Goal: Task Accomplishment & Management: Use online tool/utility

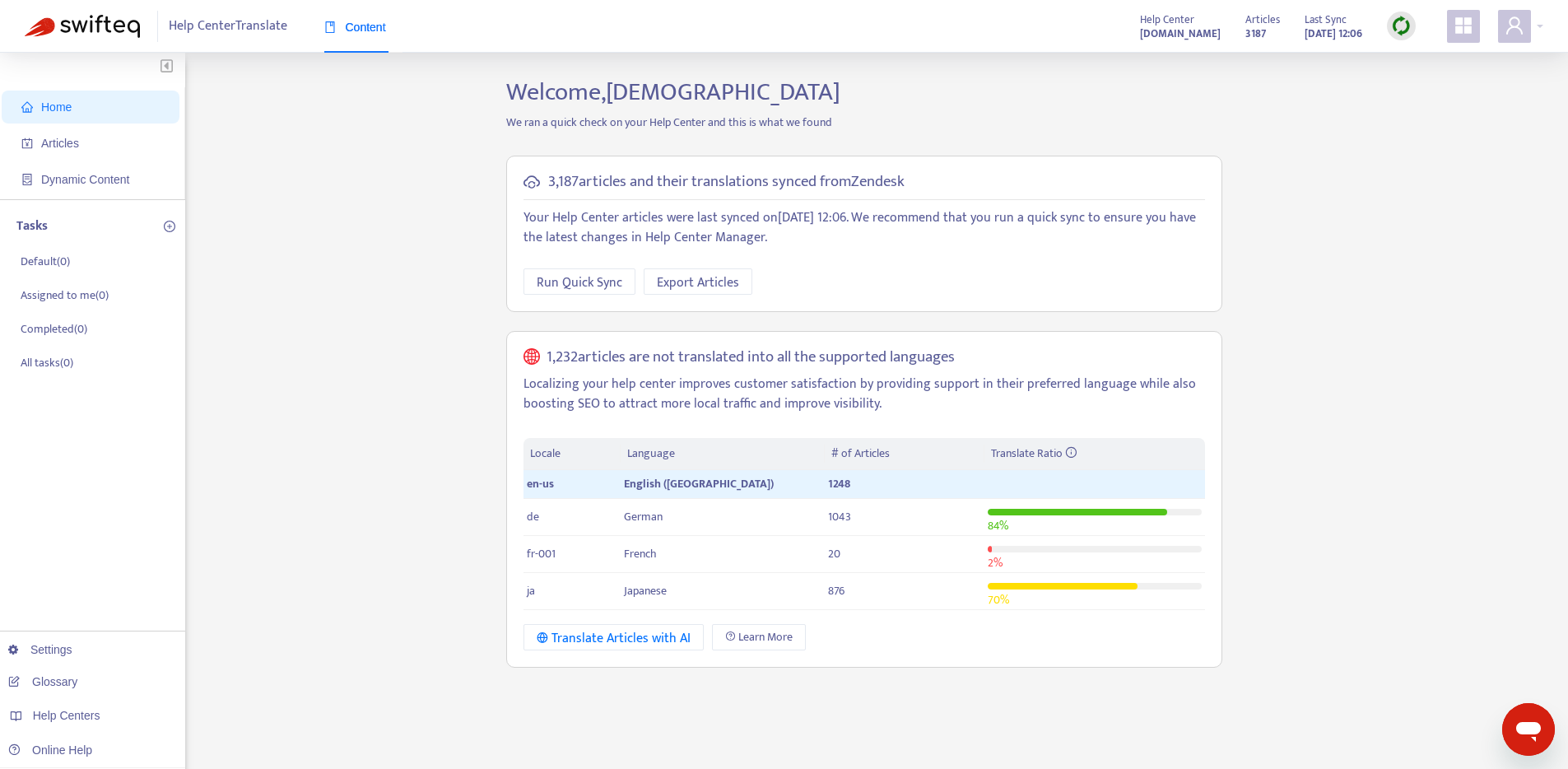
click at [1397, 26] on img at bounding box center [1402, 26] width 21 height 21
click at [1444, 55] on link "Quick Sync" at bounding box center [1435, 60] width 70 height 19
click at [660, 640] on div "Translate Articles with AI" at bounding box center [613, 639] width 154 height 21
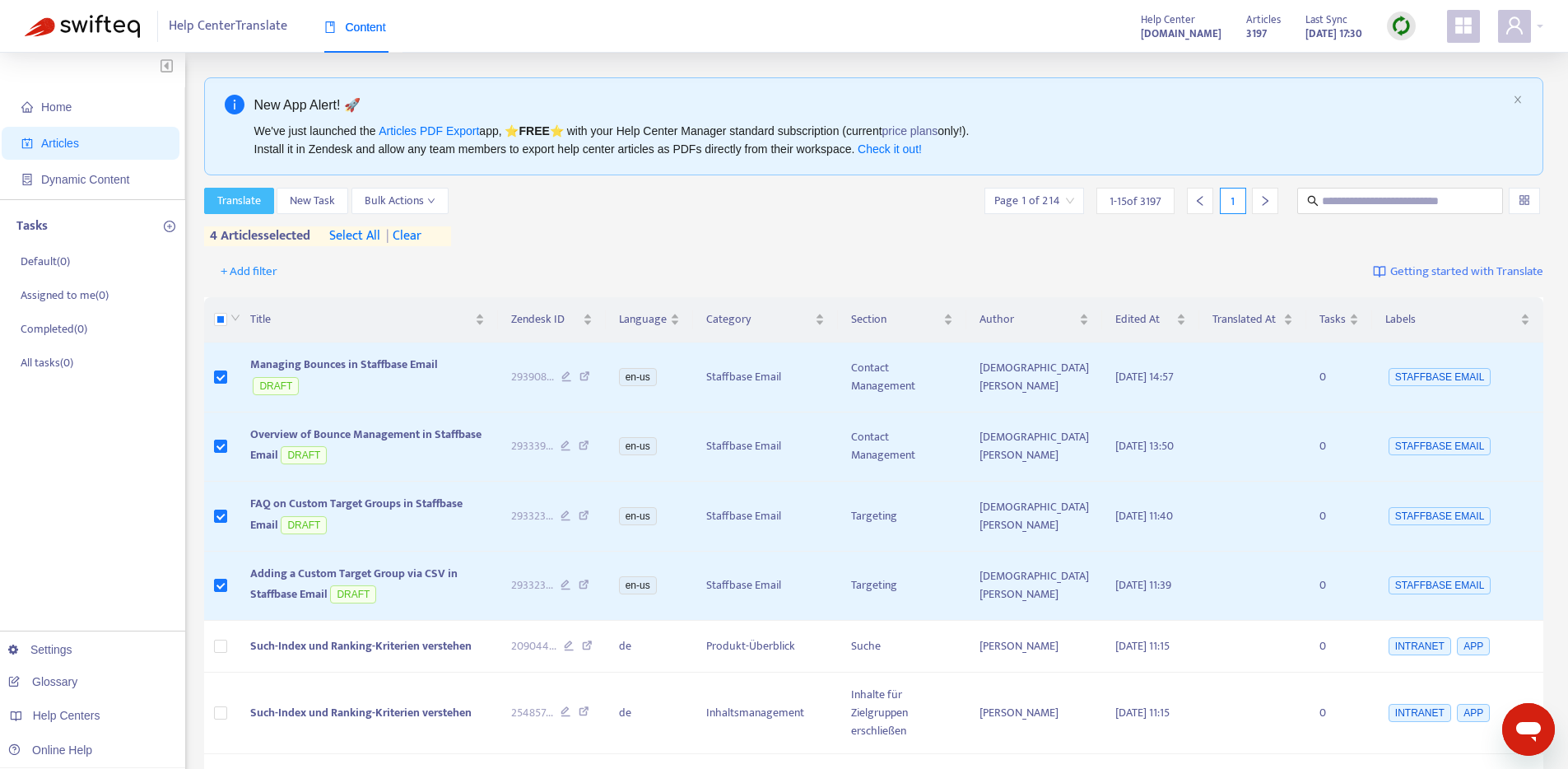
click at [258, 201] on span "Translate" at bounding box center [239, 200] width 44 height 18
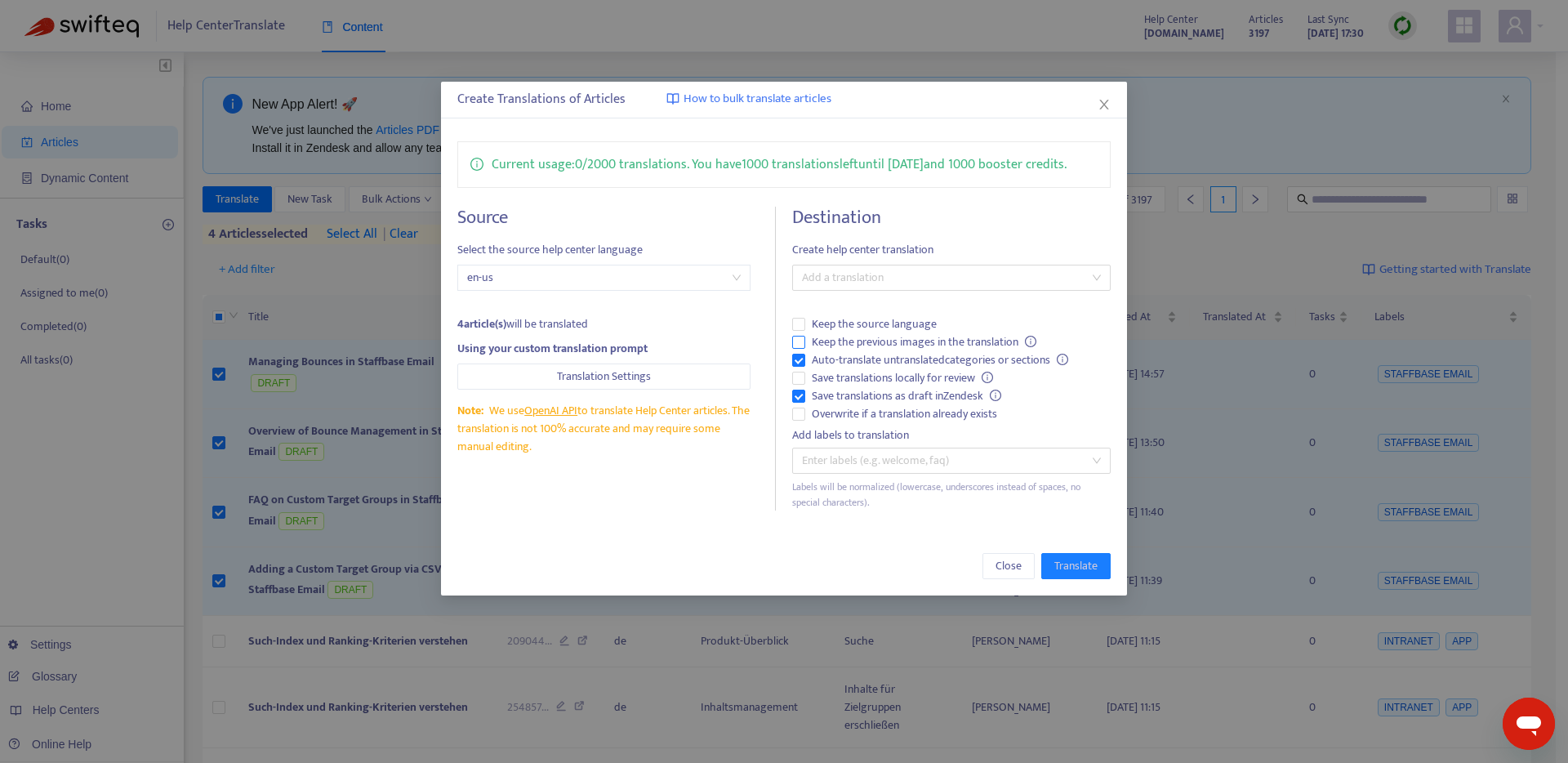
click at [903, 342] on span "Keep the previous images in the translation" at bounding box center [924, 342] width 238 height 18
click at [881, 414] on span "Overwrite if a translation already exists" at bounding box center [904, 414] width 198 height 18
click at [879, 281] on div at bounding box center [943, 278] width 294 height 20
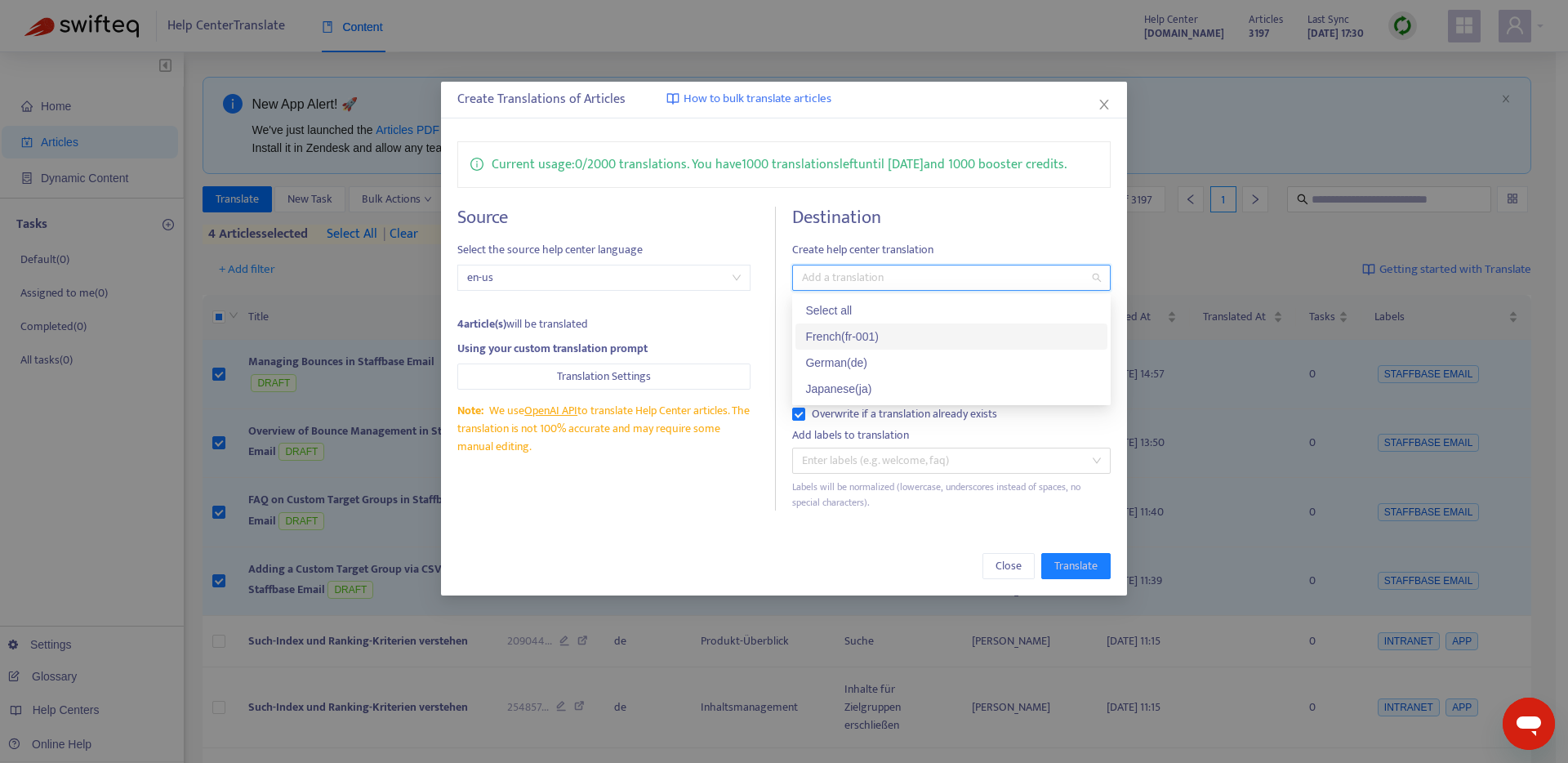
click at [875, 327] on div "French ( fr-001 )" at bounding box center [951, 336] width 293 height 18
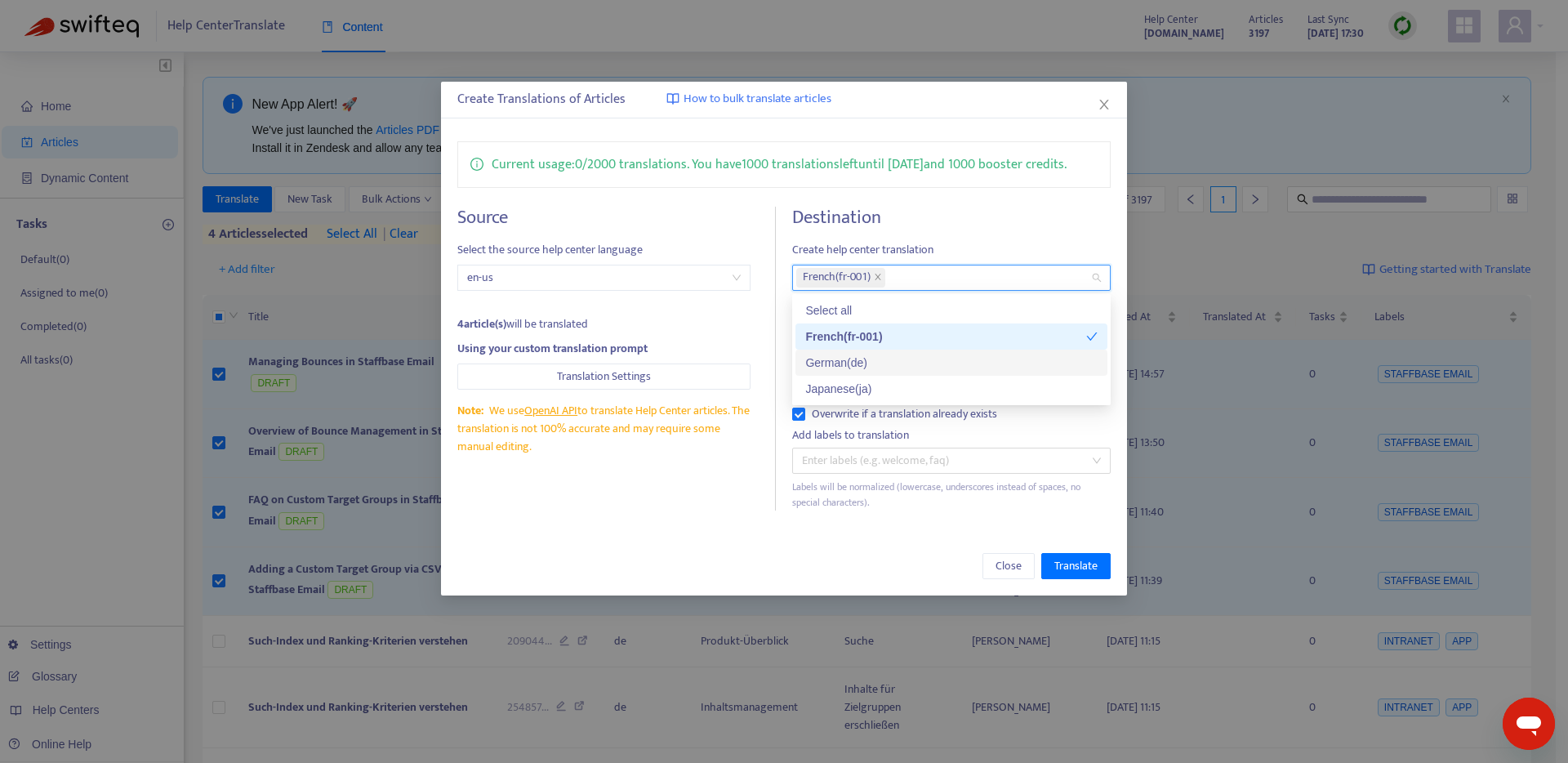
click at [871, 357] on div "German ( de )" at bounding box center [951, 362] width 293 height 18
click at [874, 389] on div "Japanese ( ja )" at bounding box center [951, 389] width 293 height 18
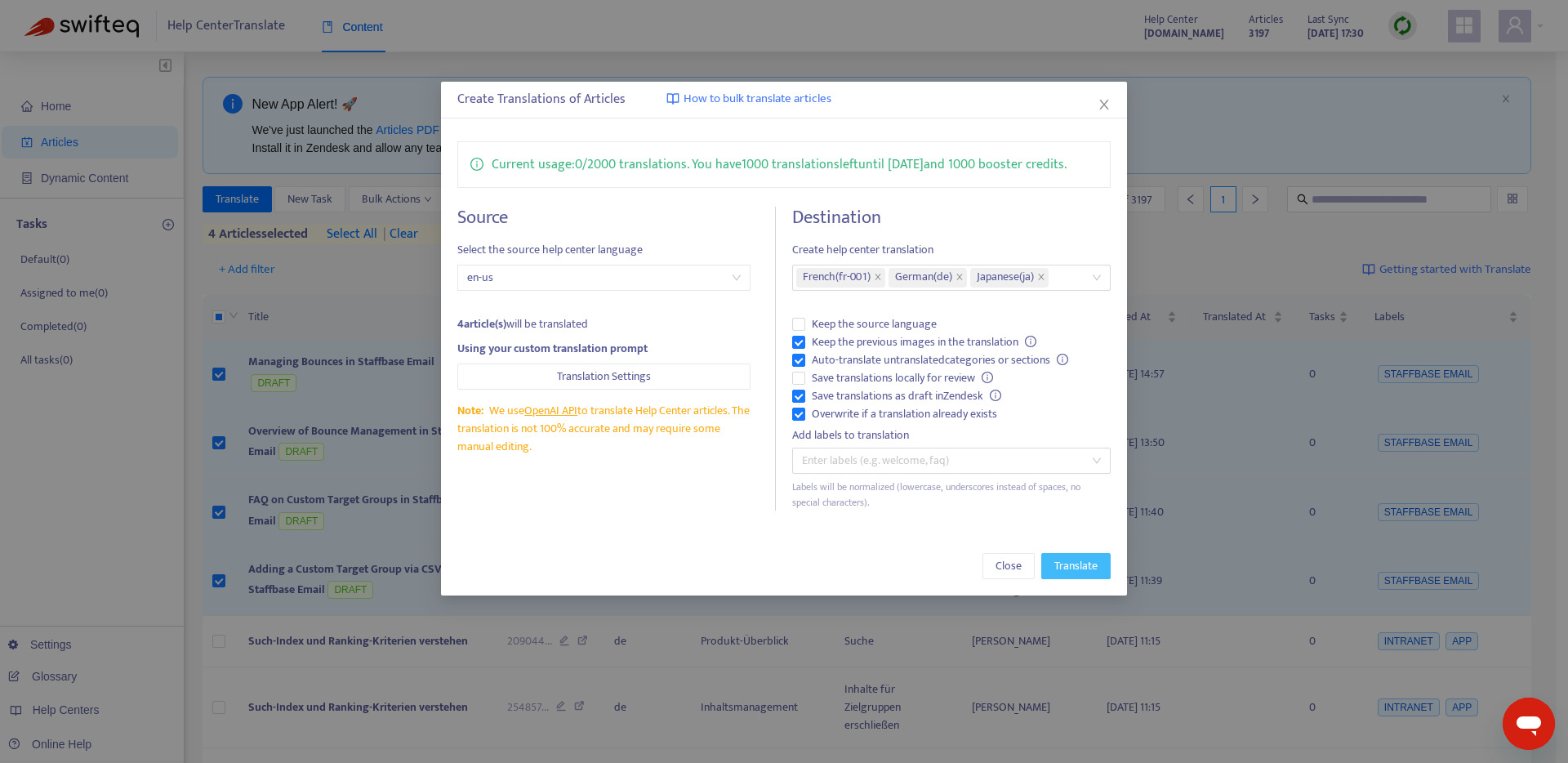
click at [1076, 561] on span "Translate" at bounding box center [1076, 565] width 43 height 18
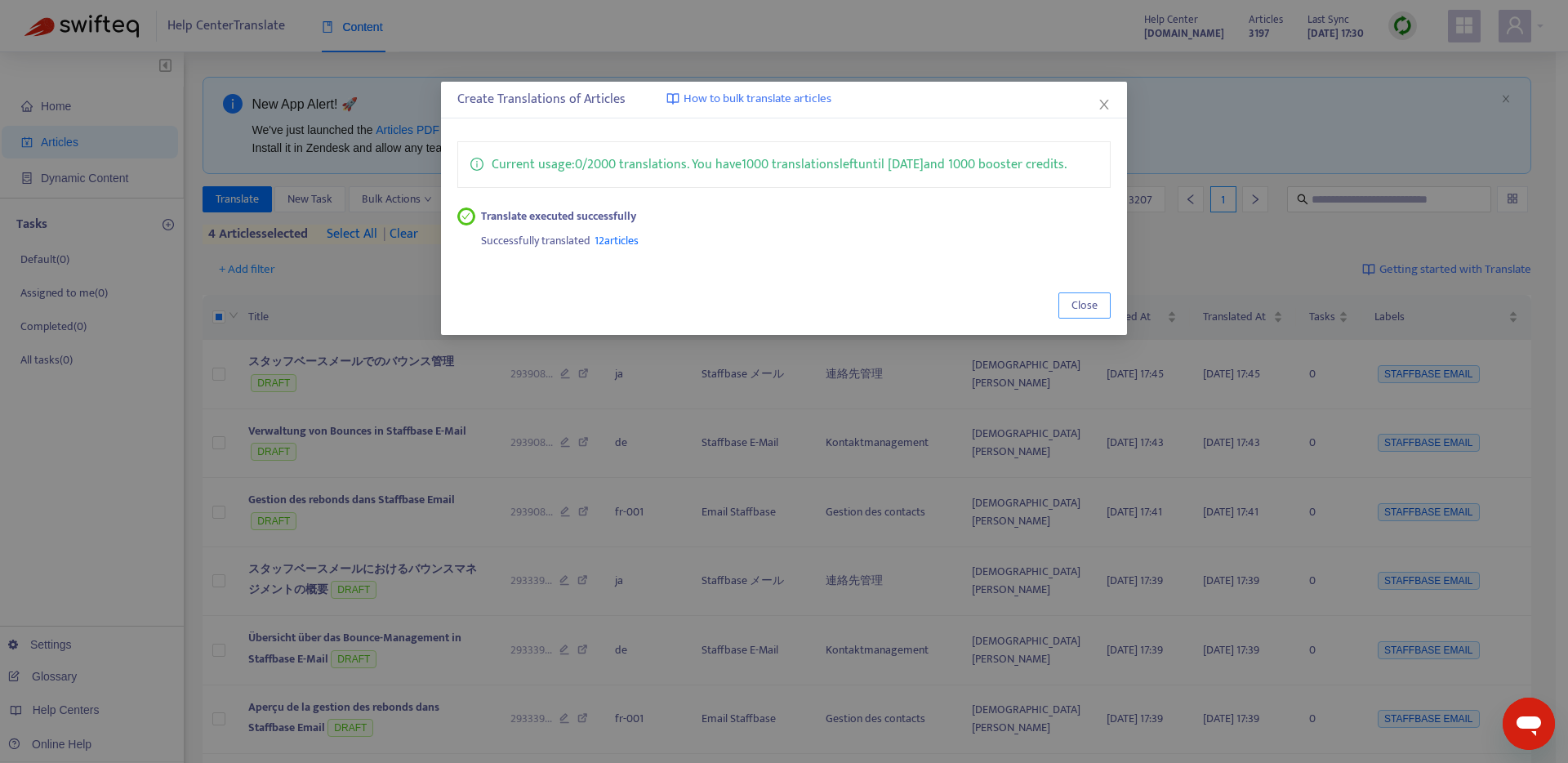
click at [1105, 309] on button "Close" at bounding box center [1085, 306] width 53 height 26
